Goal: Check status

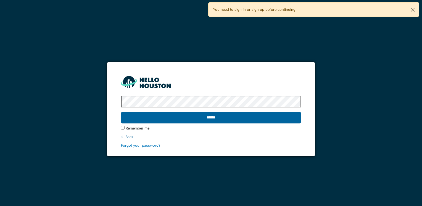
click at [249, 118] on input "******" at bounding box center [211, 118] width 180 height 12
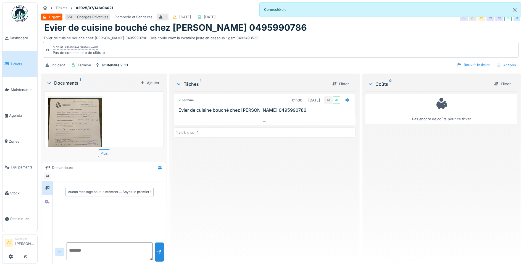
click at [80, 117] on img at bounding box center [75, 132] width 54 height 71
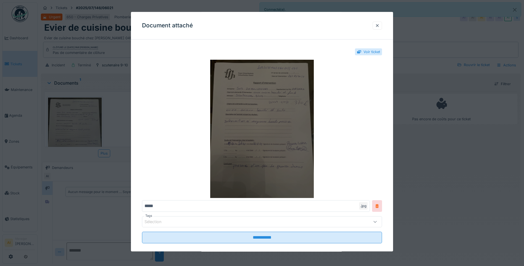
click at [244, 108] on img at bounding box center [262, 129] width 240 height 138
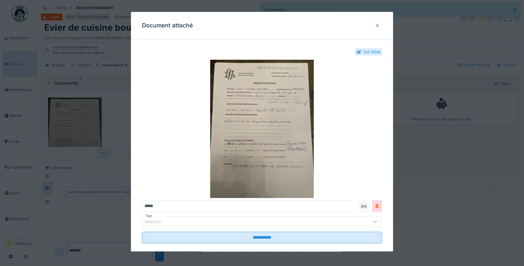
click at [356, 25] on div at bounding box center [377, 25] width 4 height 5
